Goal: Information Seeking & Learning: Find specific fact

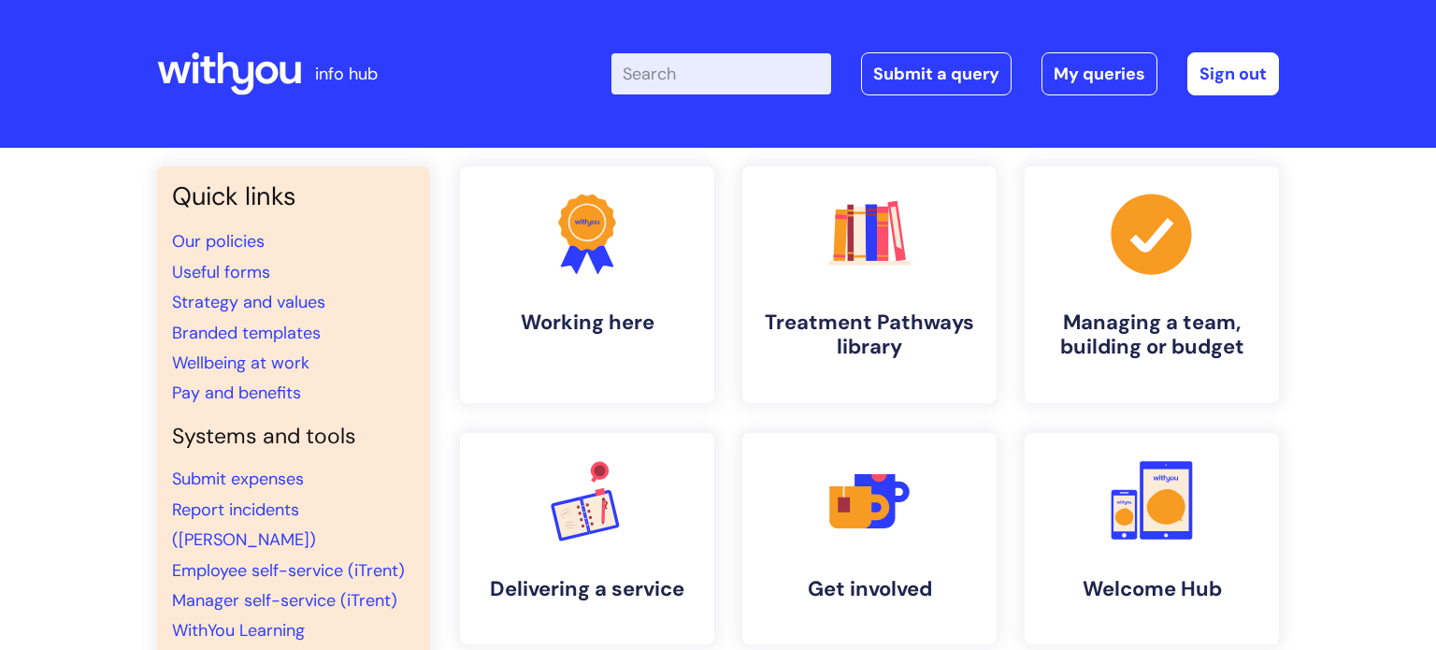
click at [738, 85] on input "Enter your search term here..." at bounding box center [721, 73] width 220 height 41
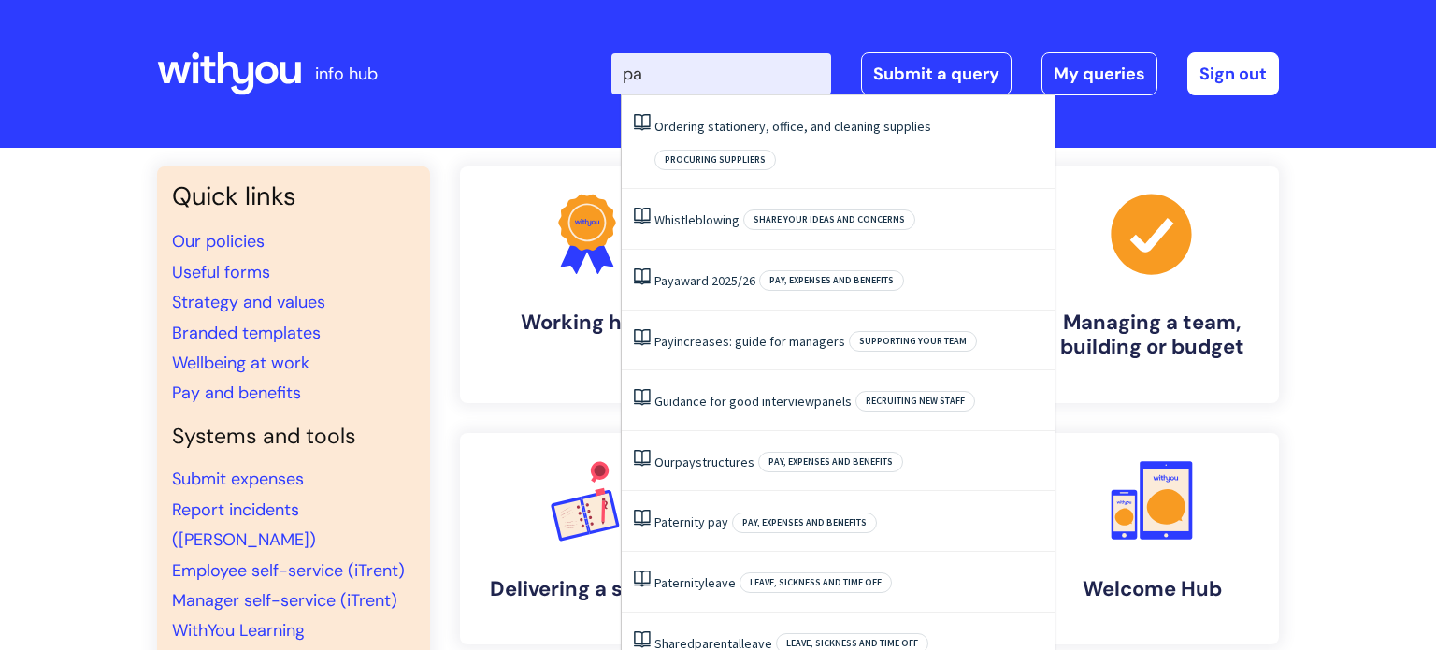
type input "pay"
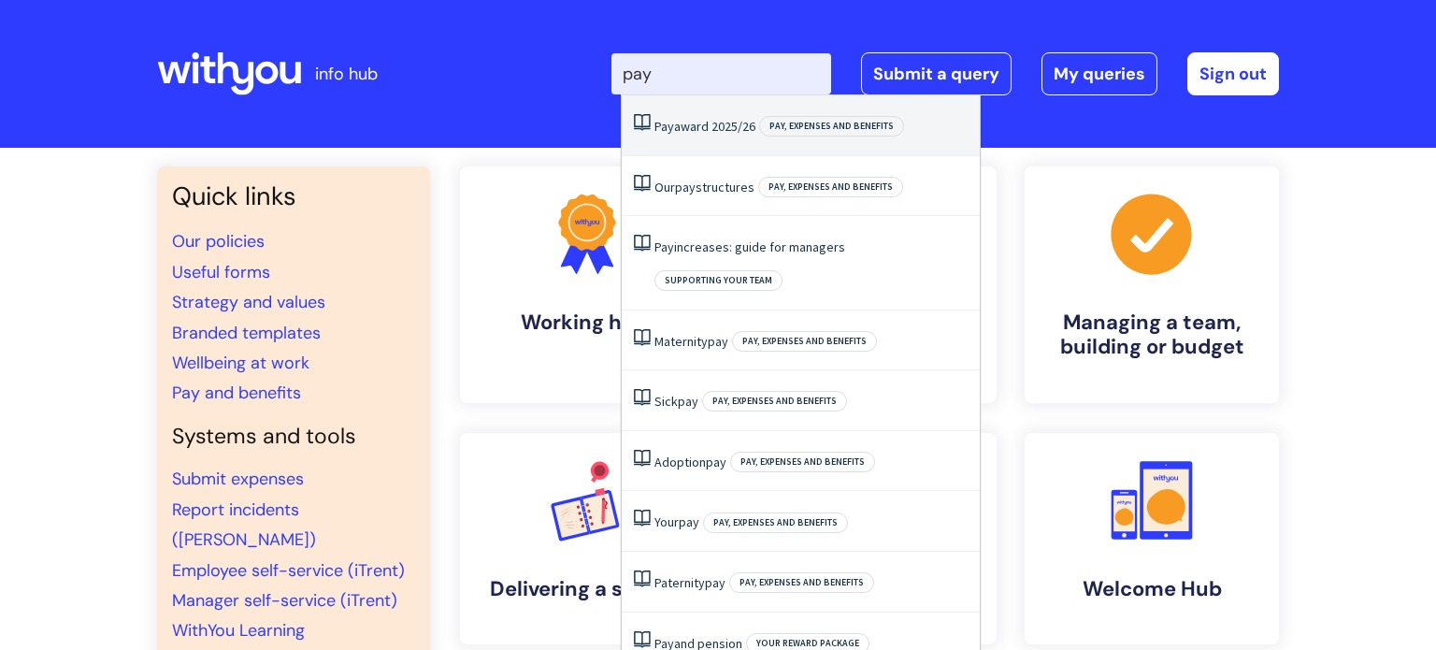
click at [756, 131] on li "Pay award 2025/26 Pay, expenses and benefits" at bounding box center [801, 125] width 358 height 61
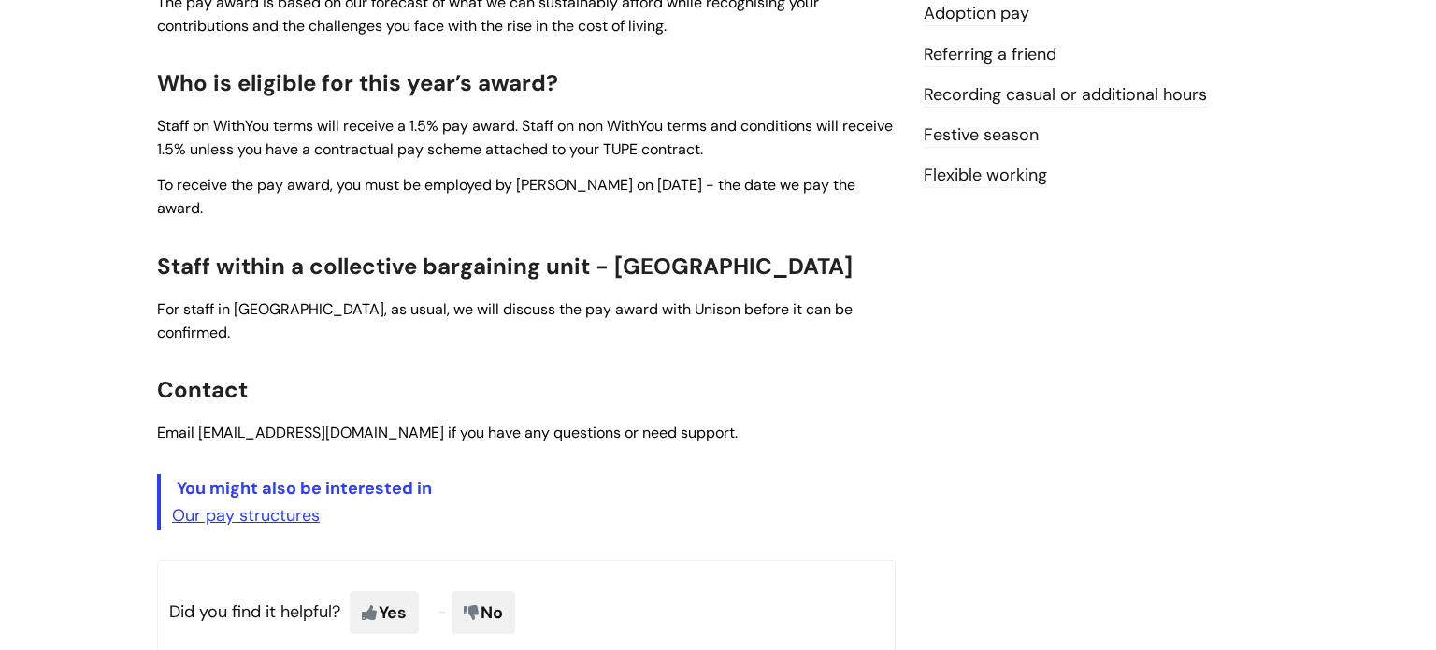
scroll to position [757, 0]
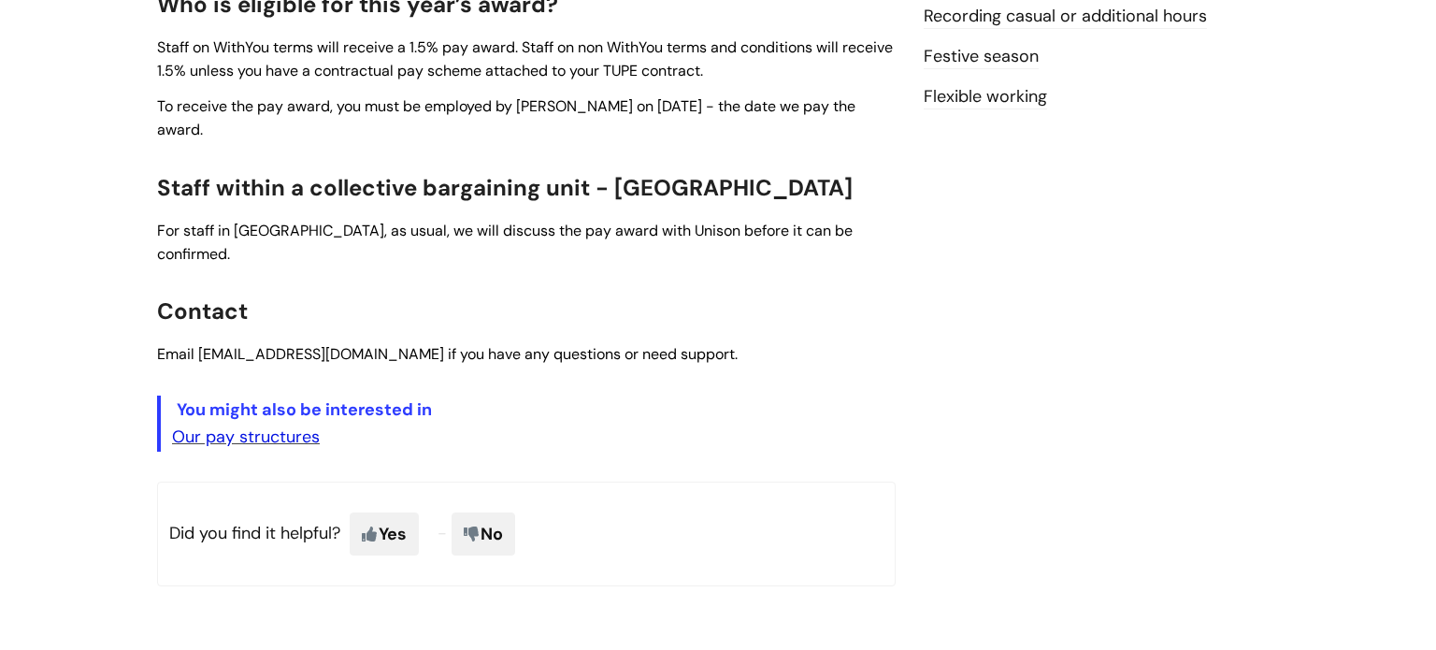
click at [289, 425] on link "Our pay structures" at bounding box center [246, 436] width 148 height 22
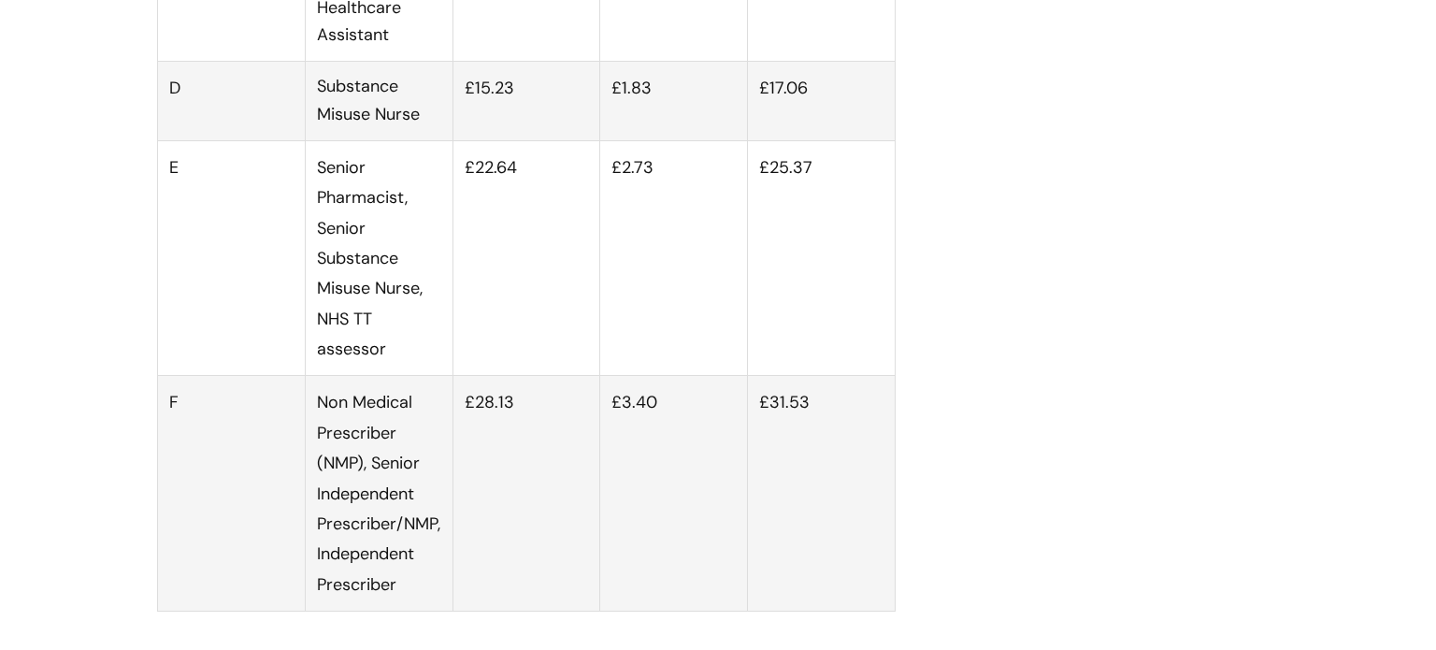
scroll to position [6913, 0]
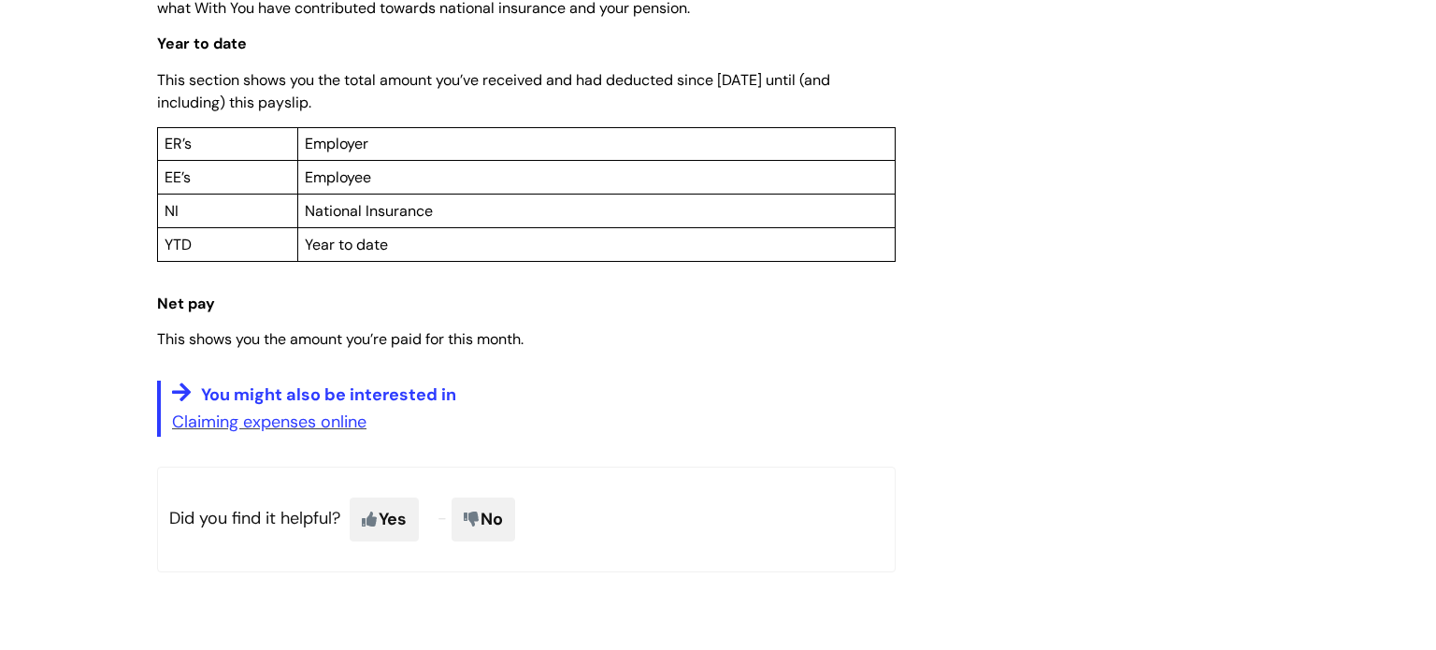
scroll to position [1701, 0]
